Goal: Information Seeking & Learning: Find specific fact

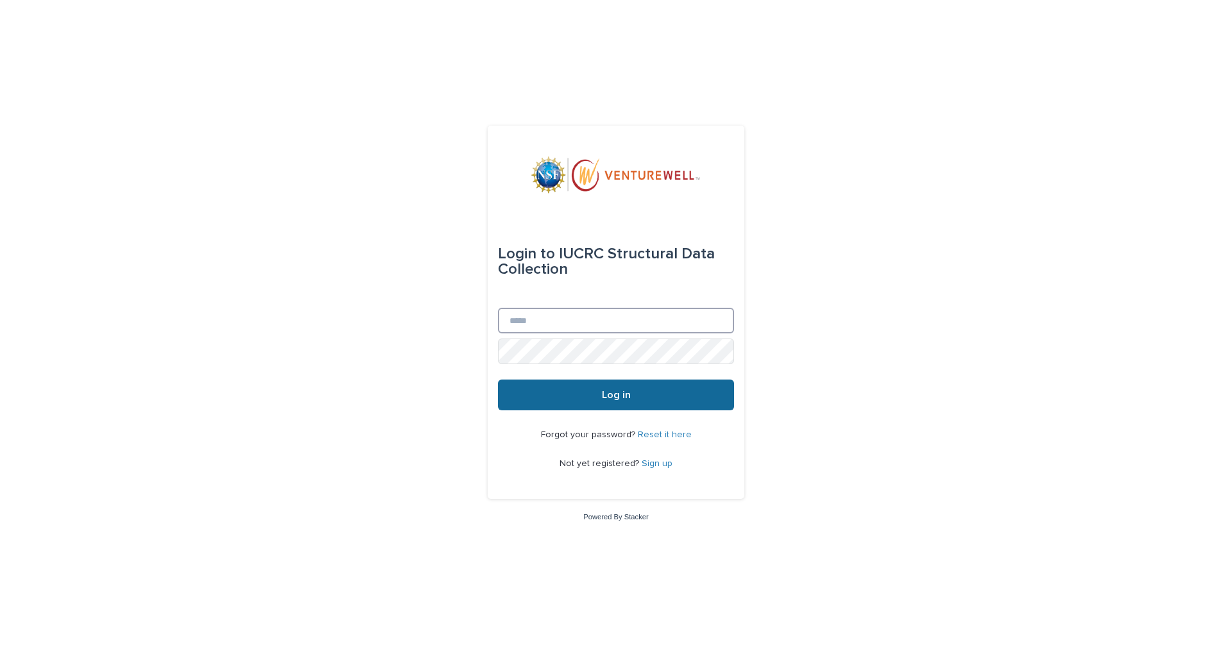
type input "**********"
click at [628, 403] on button "Log in" at bounding box center [616, 395] width 236 height 31
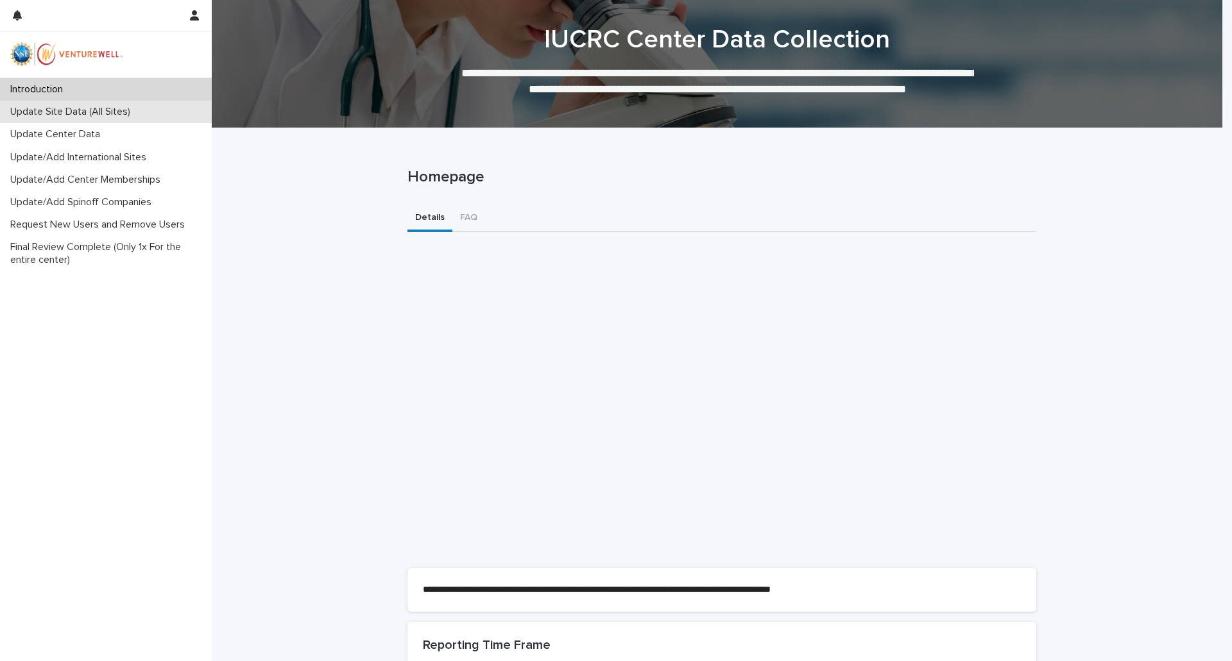
click at [134, 114] on p "Update Site Data (All Sites)" at bounding box center [72, 112] width 135 height 12
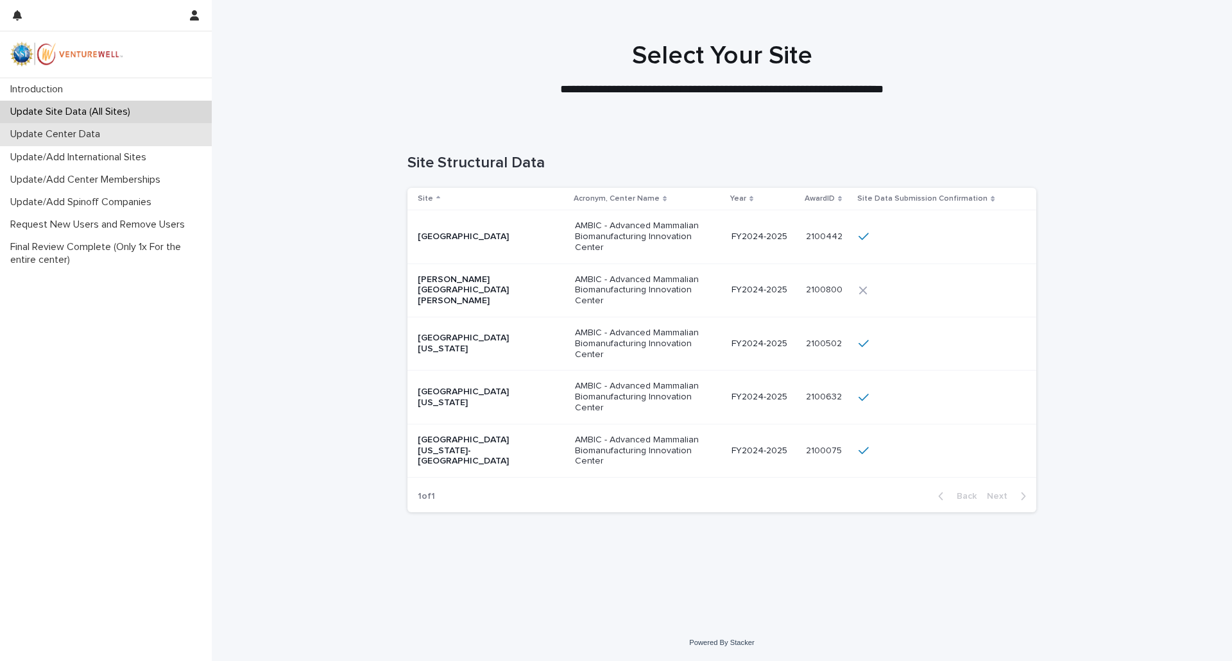
click at [49, 140] on p "Update Center Data" at bounding box center [57, 134] width 105 height 12
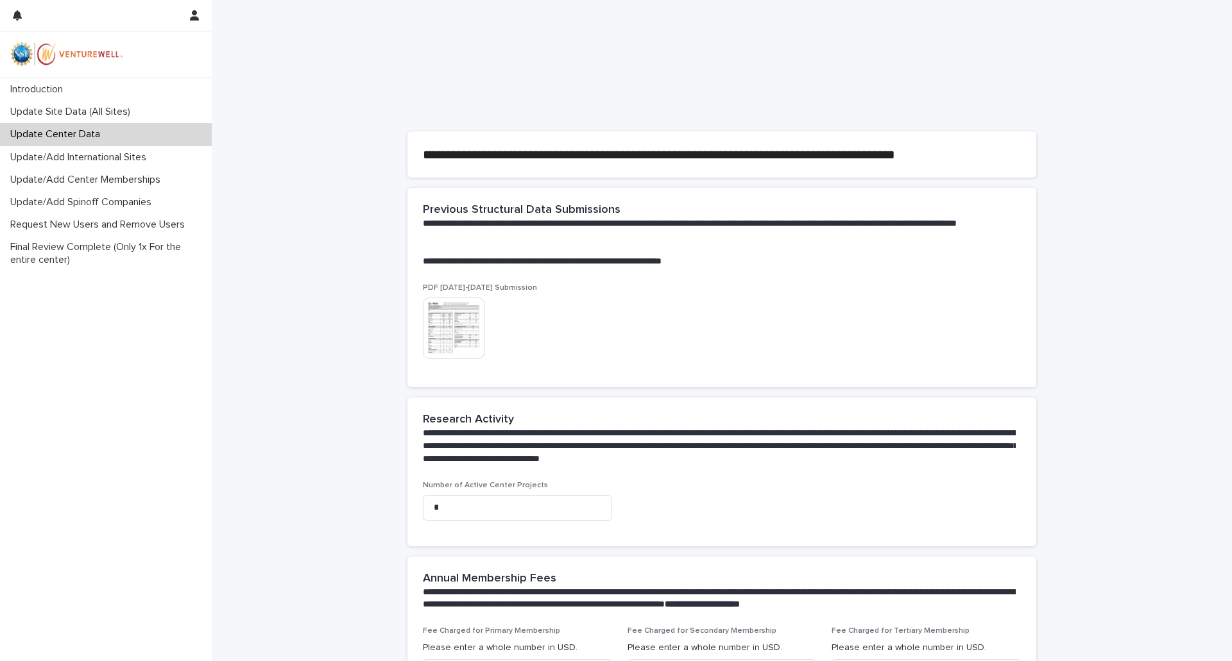
scroll to position [321, 0]
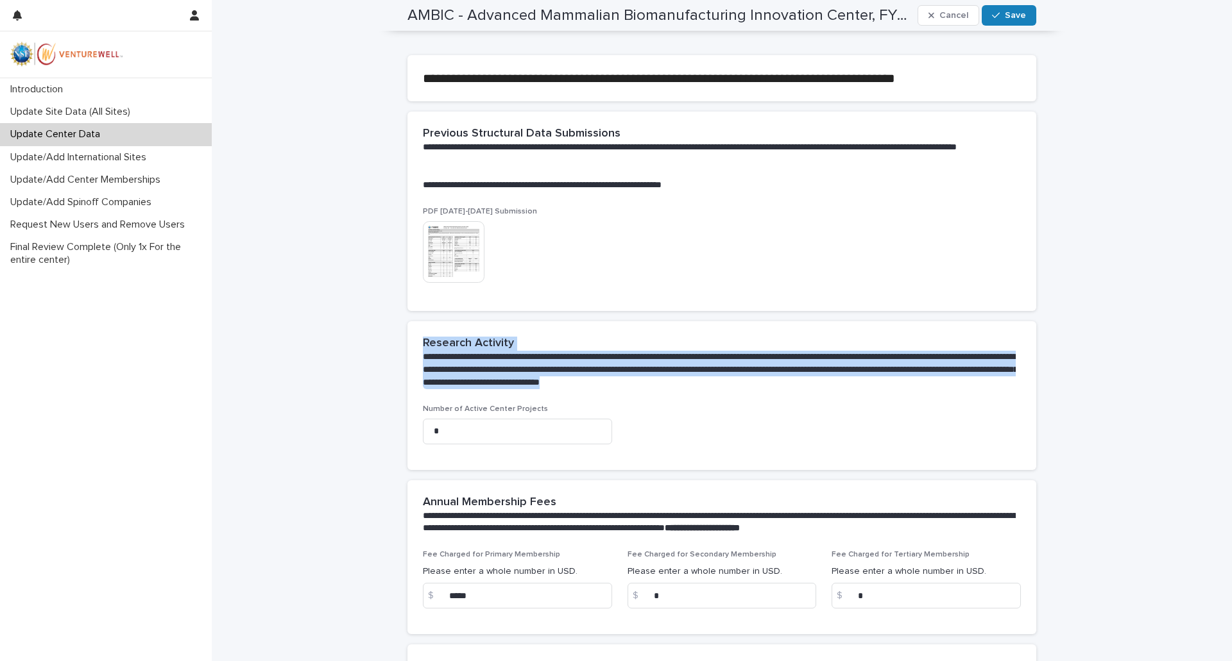
drag, startPoint x: 420, startPoint y: 342, endPoint x: 938, endPoint y: 389, distance: 520.5
click at [938, 389] on div "**********" at bounding box center [719, 363] width 593 height 52
copy div "**********"
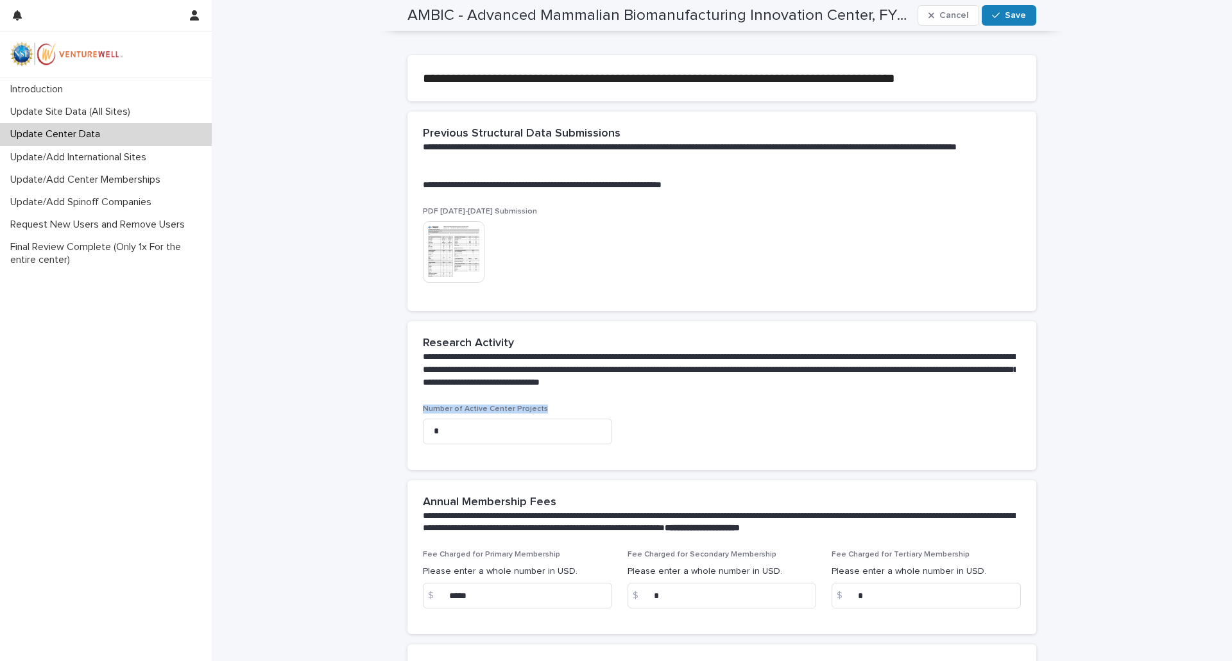
drag, startPoint x: 419, startPoint y: 409, endPoint x: 534, endPoint y: 408, distance: 114.8
click at [534, 408] on p "Number of Active Center Projects" at bounding box center [517, 409] width 189 height 9
copy span "Number of Active Center Projects"
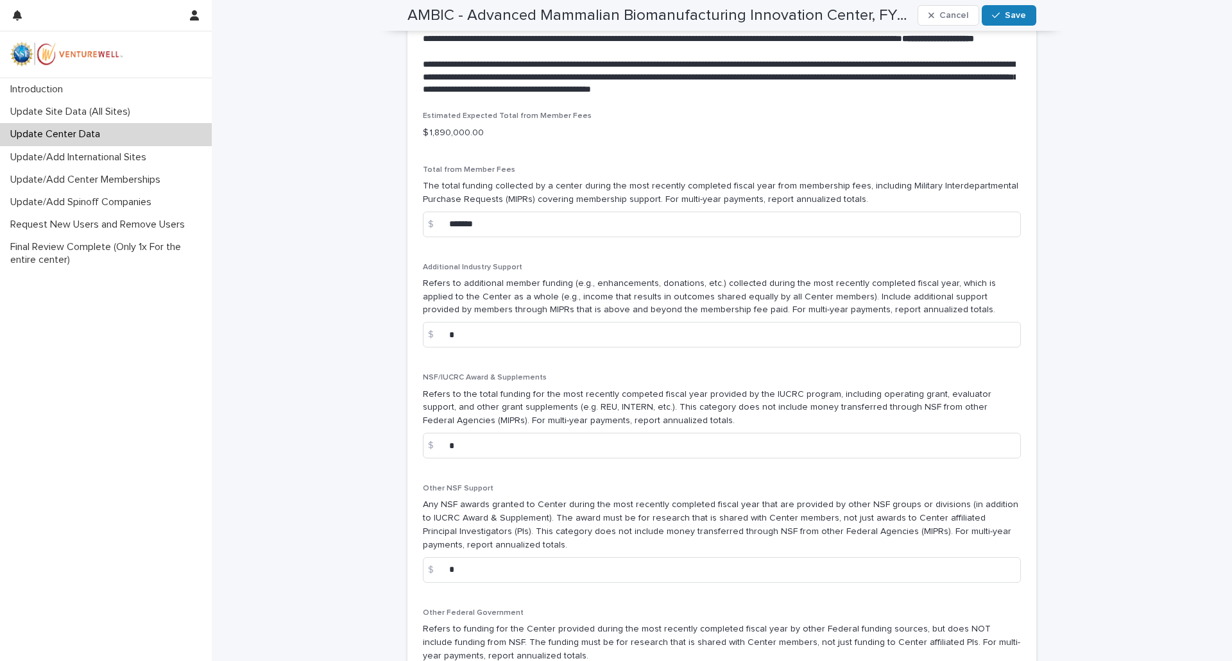
scroll to position [1026, 0]
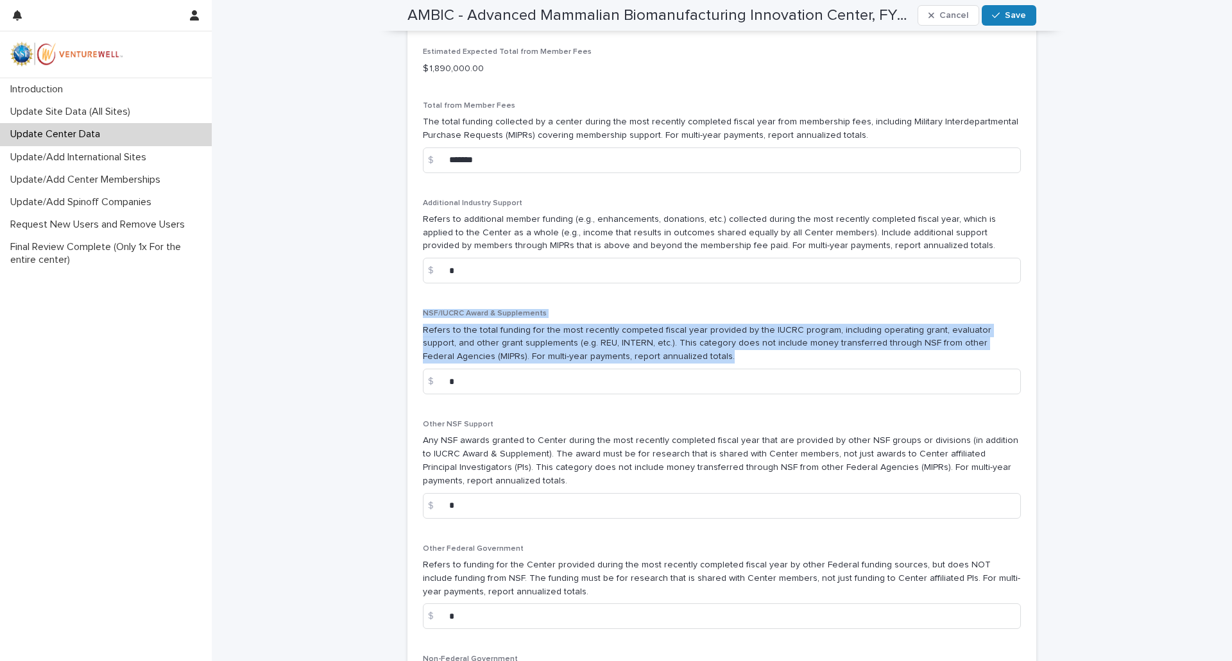
drag, startPoint x: 420, startPoint y: 326, endPoint x: 616, endPoint y: 371, distance: 201.4
click at [616, 371] on div "NSF/IUCRC Award & Supplements Refers to the total funding for the most recently…" at bounding box center [722, 357] width 598 height 96
copy div "NSF/IUCRC Award & Supplements Refers to the total funding for the most recently…"
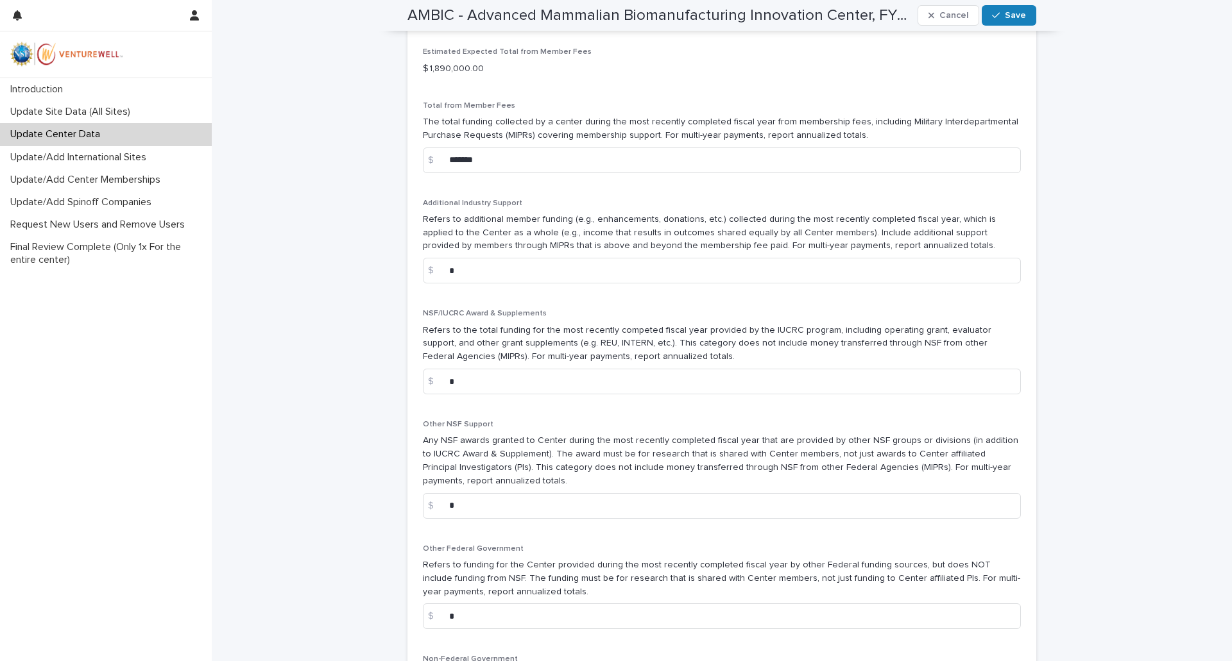
click at [511, 429] on p "Other NSF Support" at bounding box center [722, 424] width 598 height 9
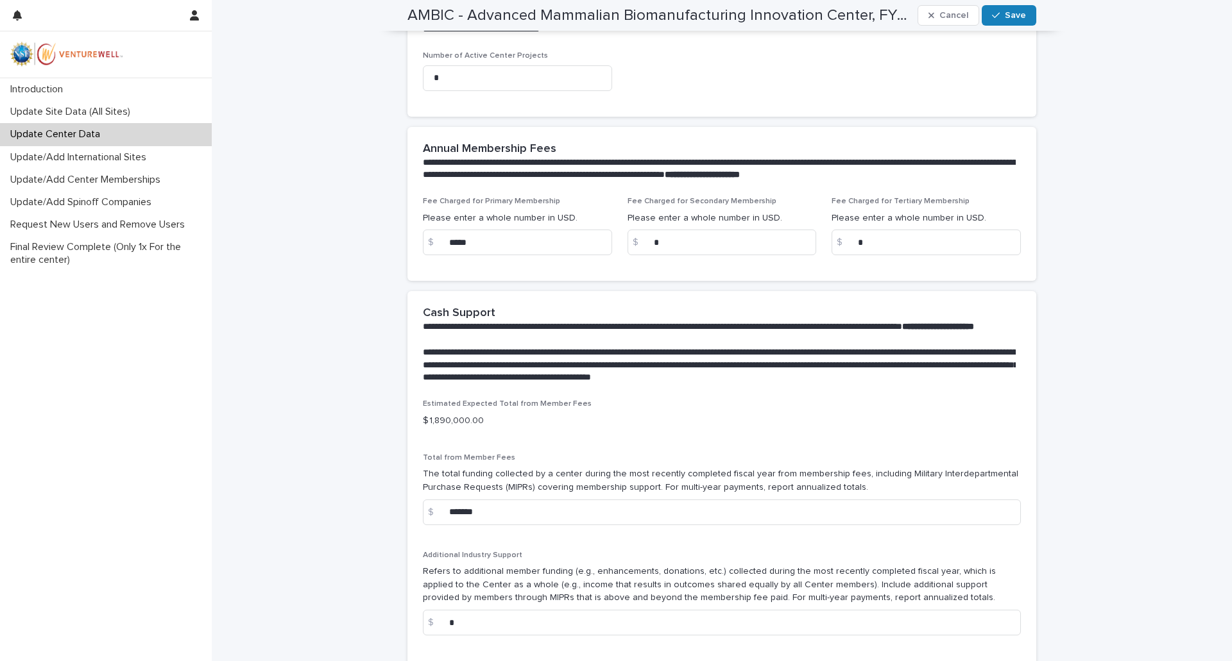
scroll to position [706, 0]
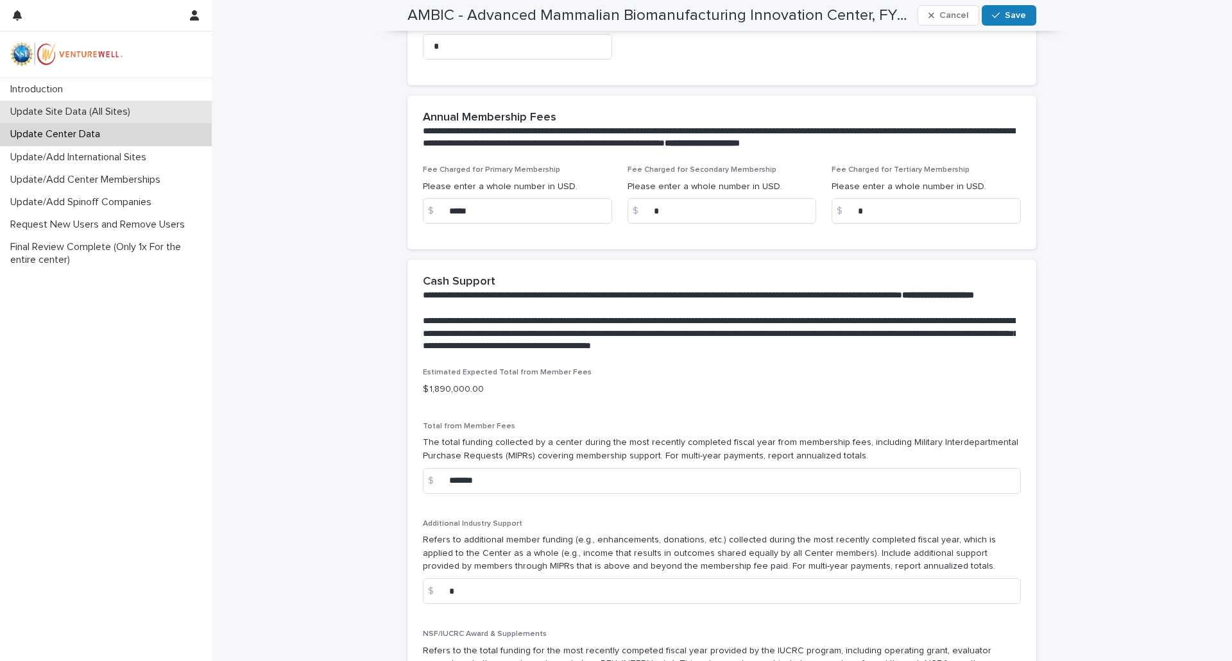
click at [88, 119] on div "Update Site Data (All Sites)" at bounding box center [106, 112] width 212 height 22
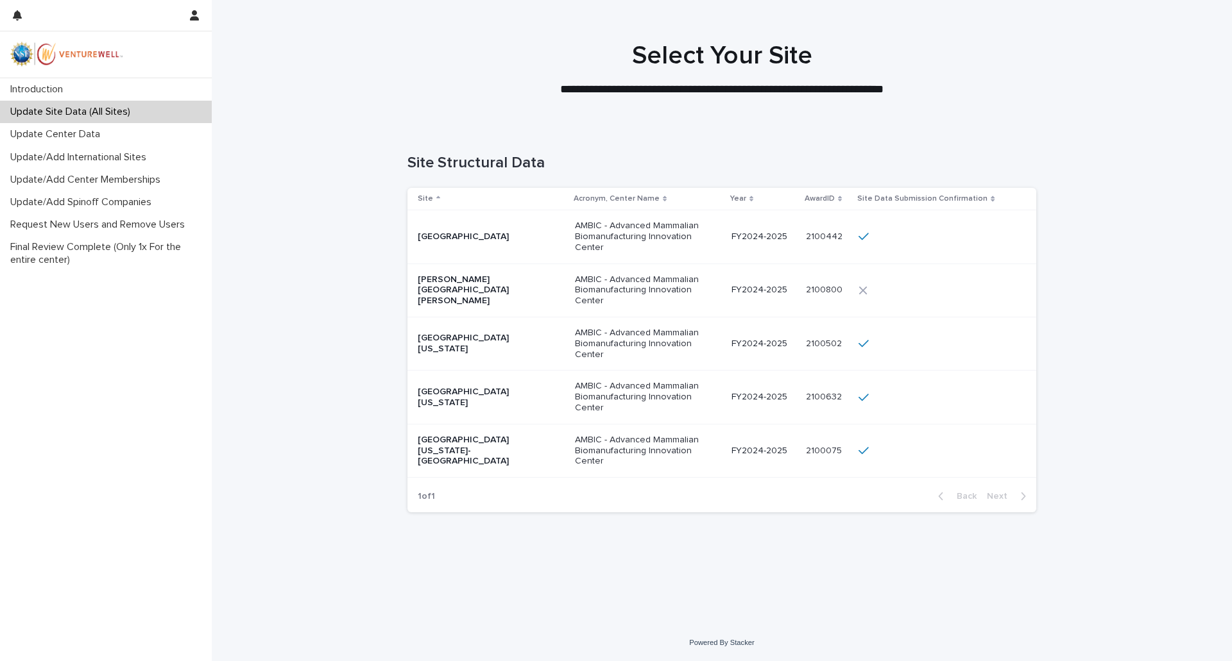
click at [477, 298] on div "[PERSON_NAME][GEOGRAPHIC_DATA][PERSON_NAME]" at bounding box center [491, 290] width 147 height 42
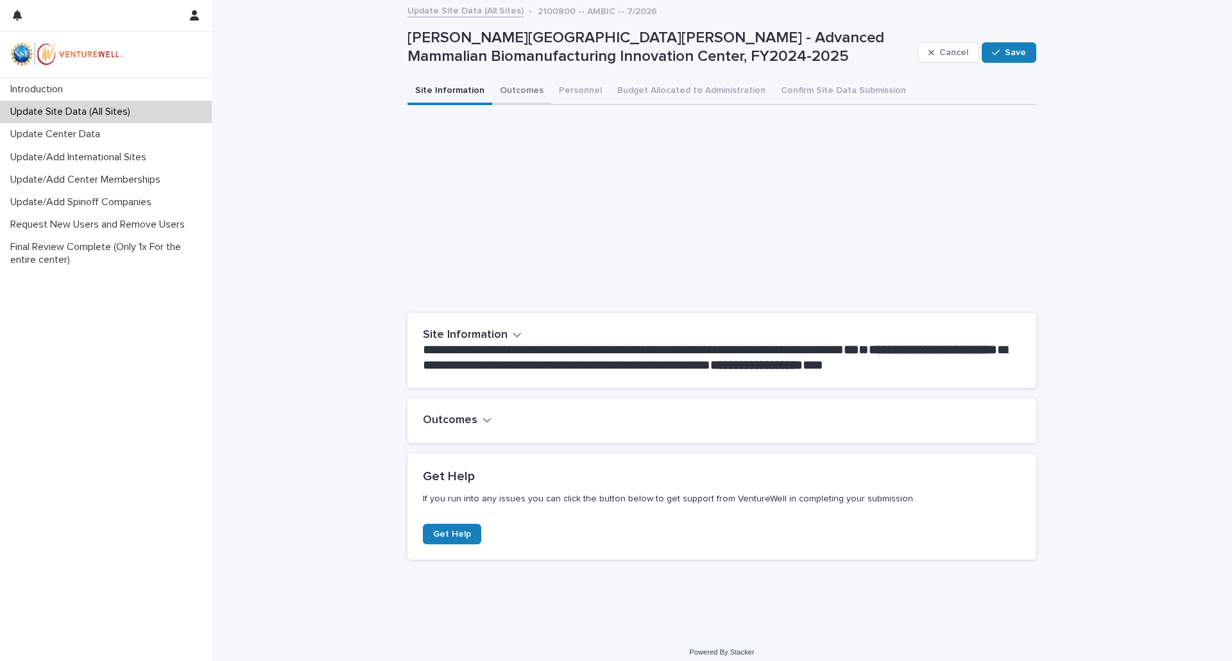
click at [517, 88] on button "Outcomes" at bounding box center [521, 91] width 59 height 27
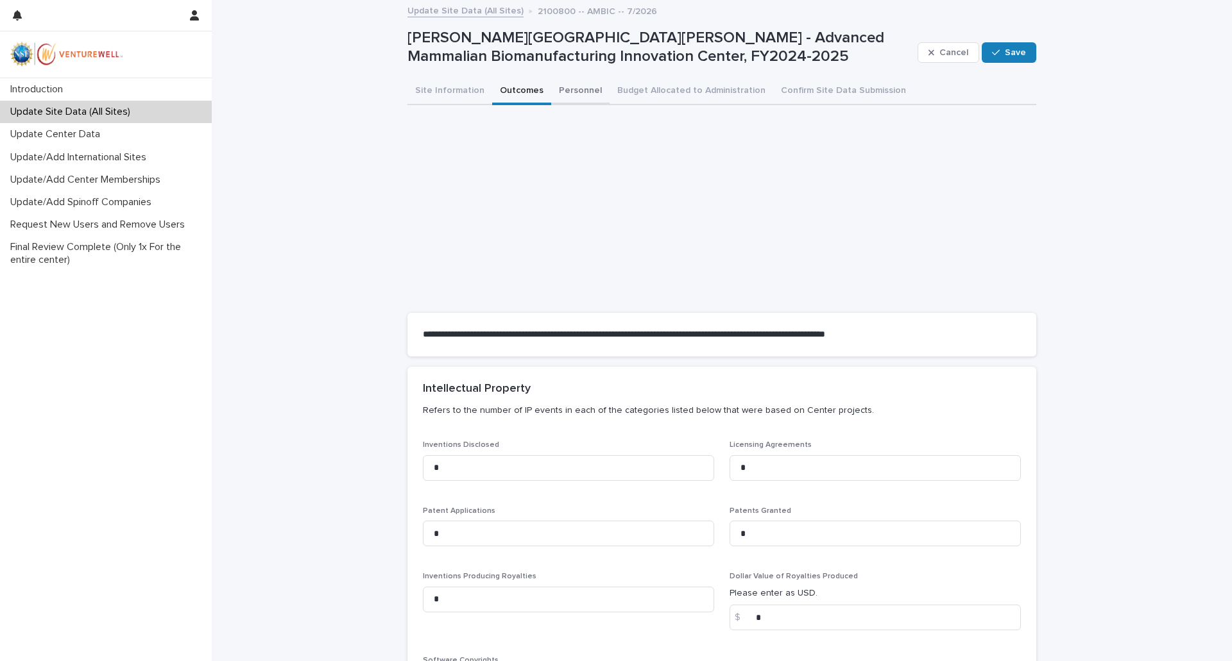
click at [566, 90] on button "Personnel" at bounding box center [580, 91] width 58 height 27
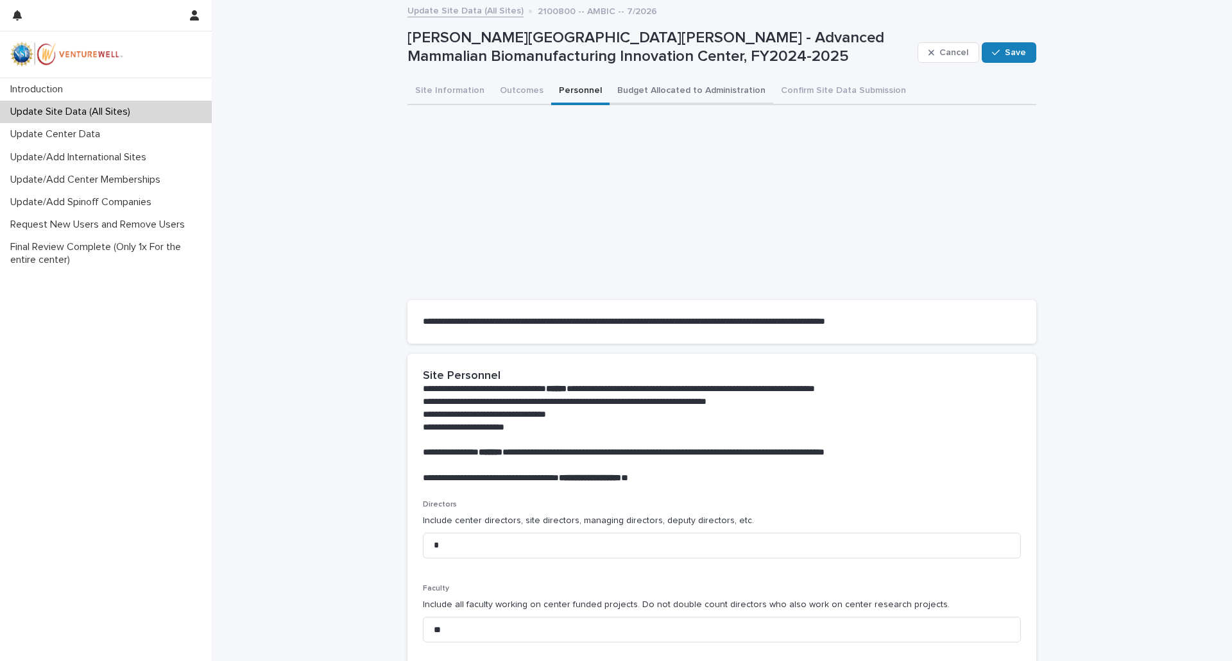
click at [643, 89] on button "Budget Allocated to Administration" at bounding box center [691, 91] width 164 height 27
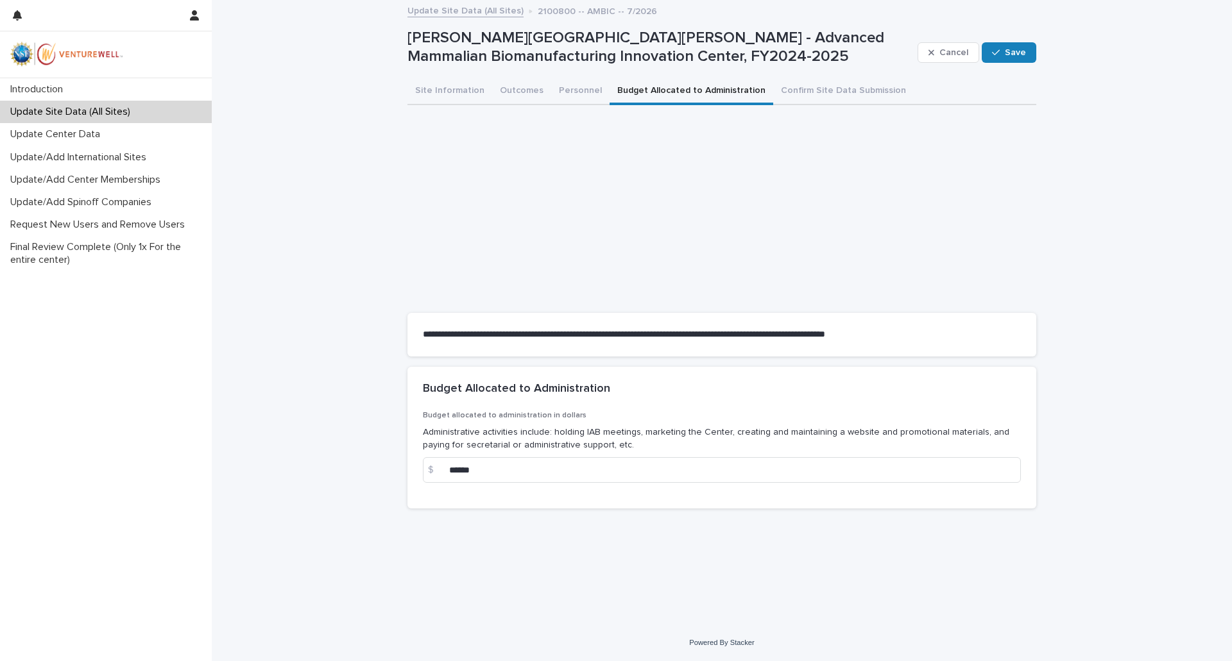
click at [423, 416] on div "Budget allocated to administration in dollars Administrative activities include…" at bounding box center [721, 460] width 629 height 98
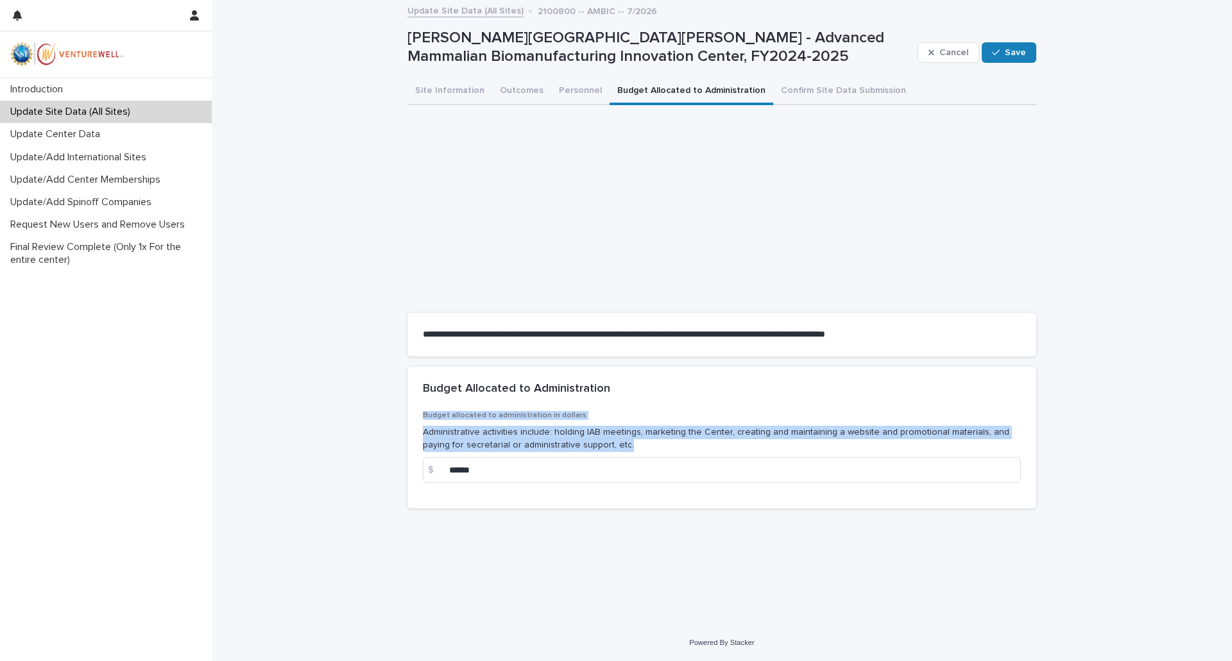
drag, startPoint x: 423, startPoint y: 415, endPoint x: 622, endPoint y: 443, distance: 201.5
click at [622, 443] on div "Budget allocated to administration in dollars Administrative activities include…" at bounding box center [722, 452] width 598 height 82
copy div "Budget allocated to administration in dollars Administrative activities include…"
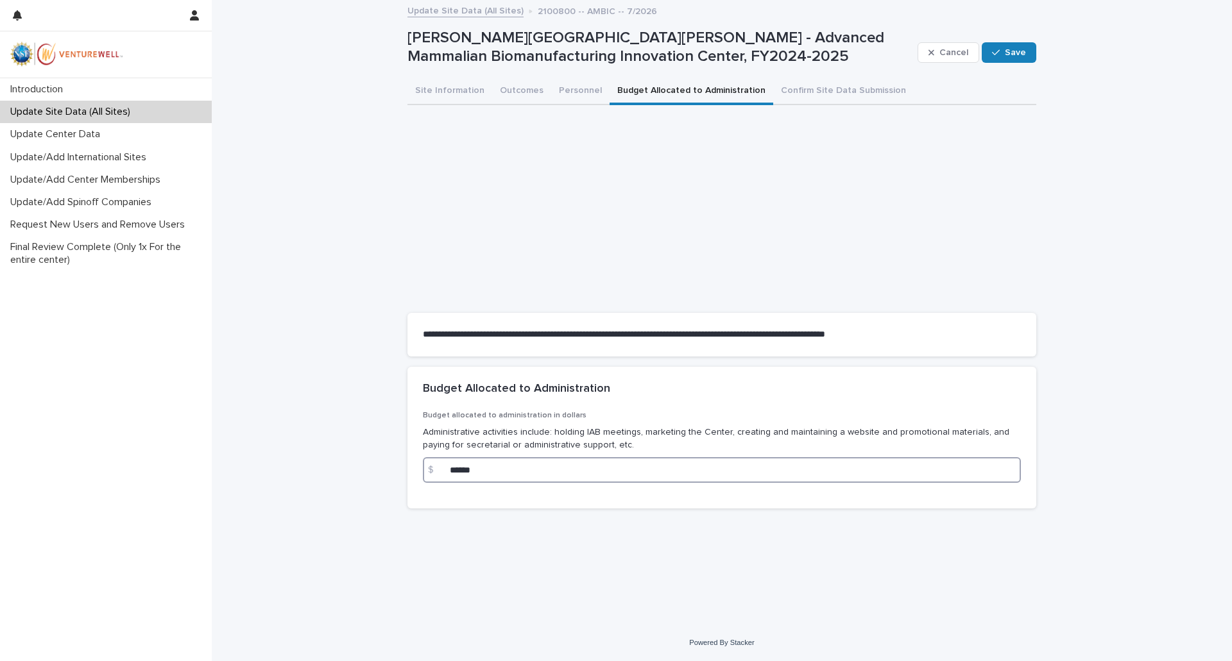
drag, startPoint x: 495, startPoint y: 466, endPoint x: 429, endPoint y: 470, distance: 66.2
click at [429, 470] on div "$ ******" at bounding box center [722, 470] width 598 height 26
click at [310, 430] on div "**********" at bounding box center [722, 313] width 1020 height 624
